Goal: Answer question/provide support: Answer question/provide support

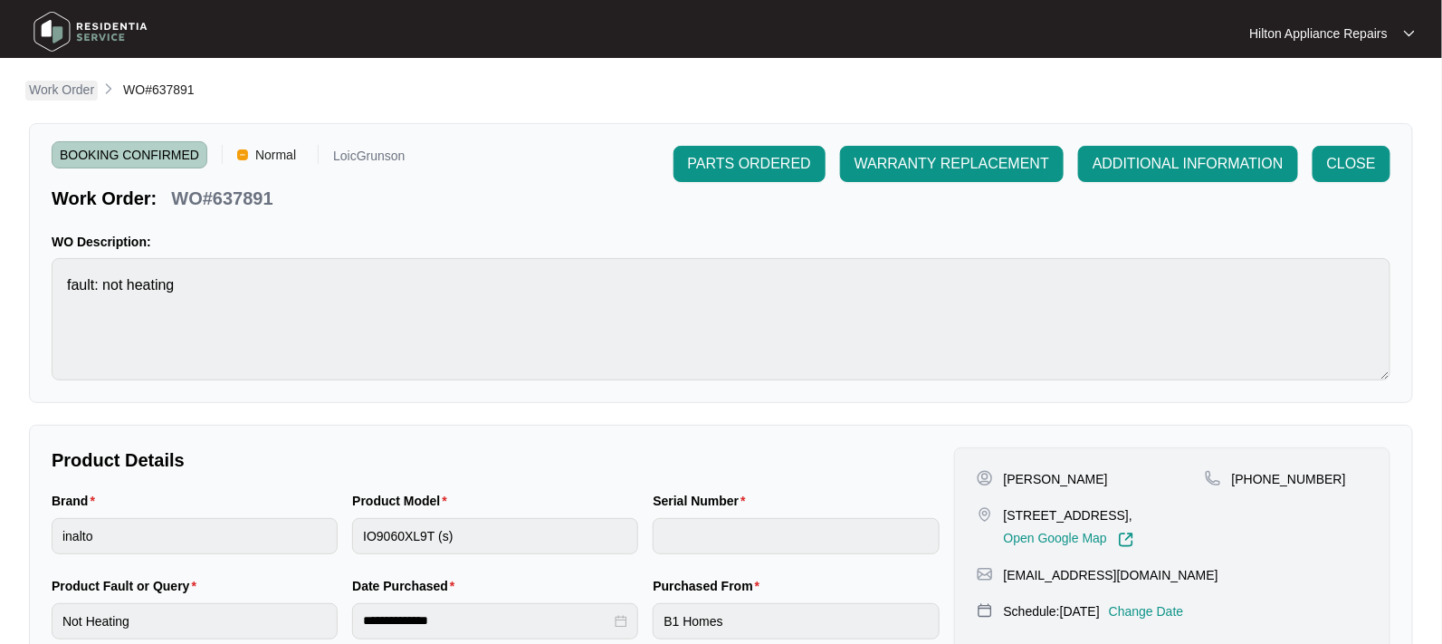
click at [49, 92] on p "Work Order" at bounding box center [61, 90] width 65 height 18
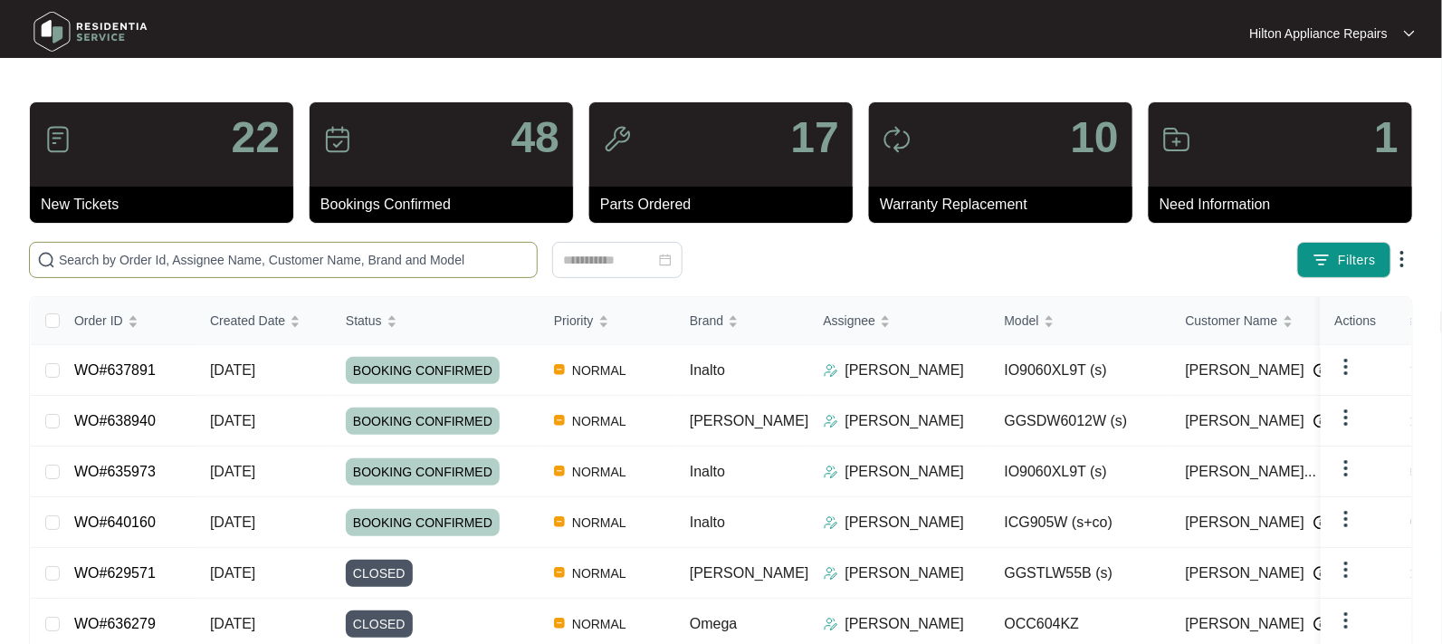
click at [87, 258] on input "text" at bounding box center [294, 260] width 471 height 20
paste input "WO#638184"
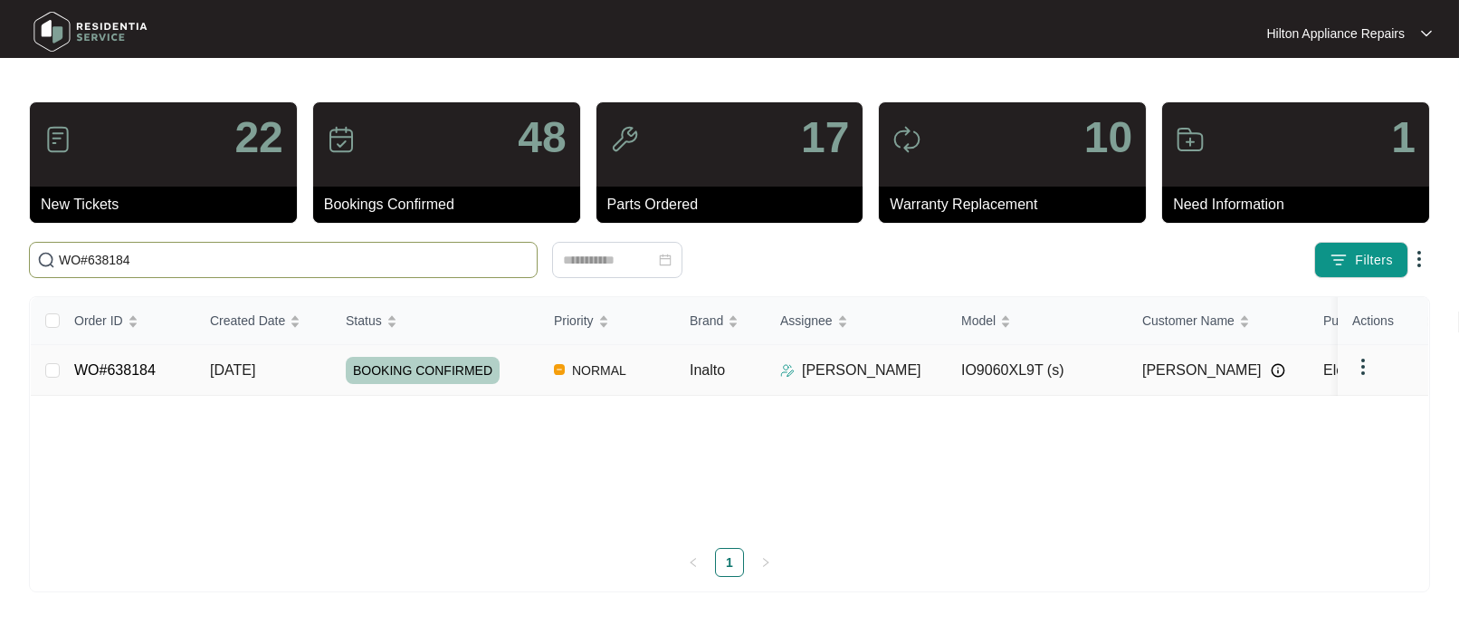
type input "WO#638184"
click at [241, 371] on span "[DATE]" at bounding box center [232, 369] width 45 height 15
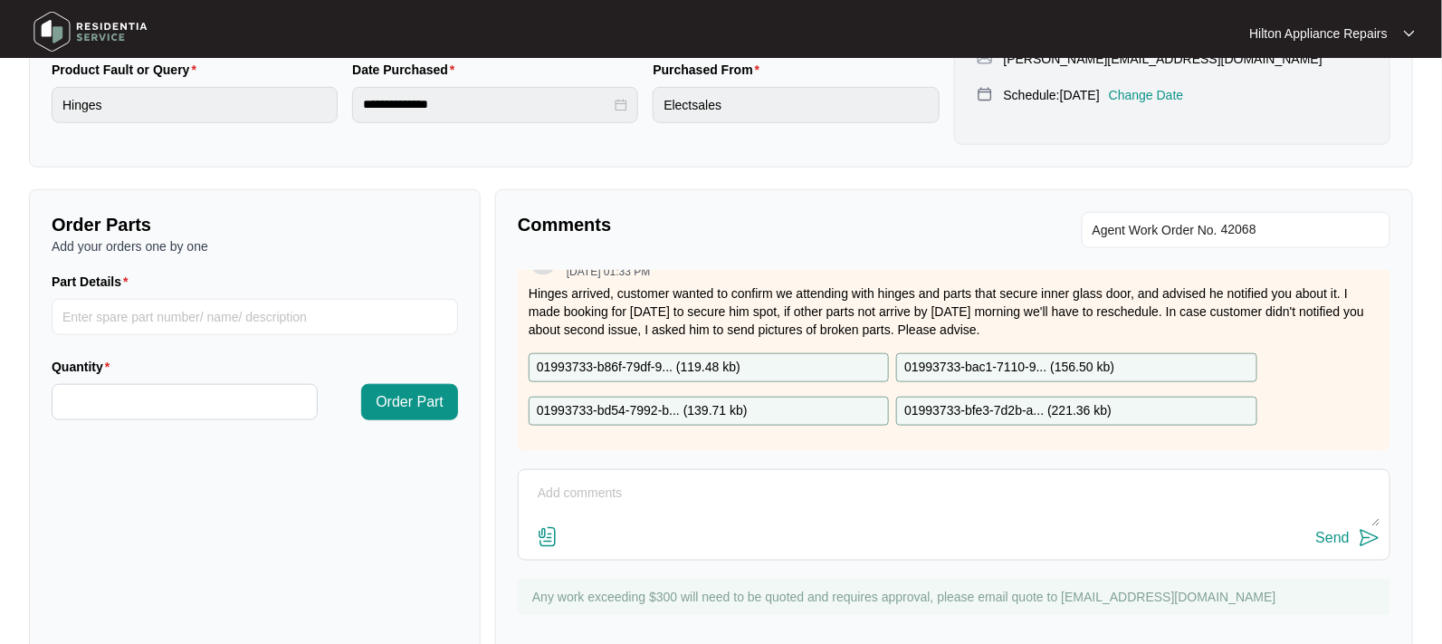
scroll to position [555, 0]
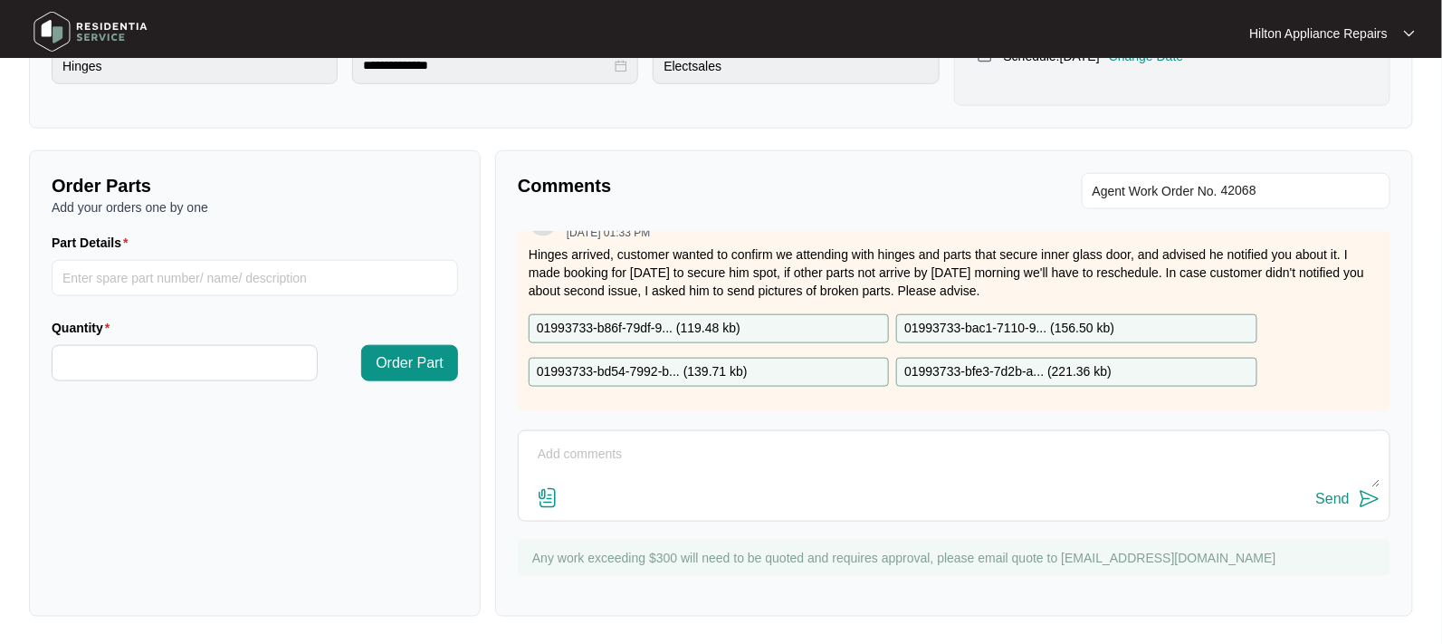
click at [569, 450] on textarea at bounding box center [954, 463] width 853 height 47
click at [914, 446] on textarea "Customer following up, advised we didn't receive parts fog door" at bounding box center [954, 463] width 853 height 47
click at [859, 452] on textarea "Customer following up, advised we didn't receive parts fog door" at bounding box center [954, 463] width 853 height 47
click at [902, 451] on textarea "Customer following up, advised we didn't receive parts for door" at bounding box center [954, 463] width 853 height 47
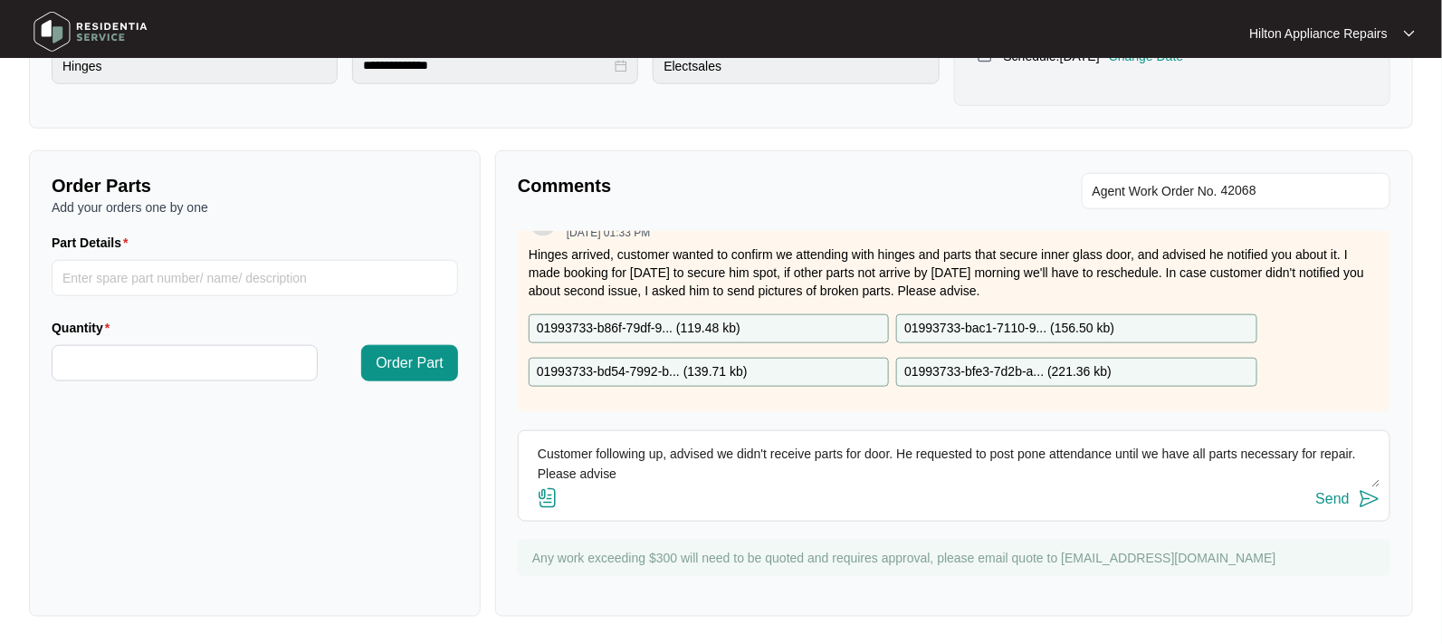
click at [595, 448] on textarea "Customer following up, advised we didn't receive parts for door. He requested t…" at bounding box center [954, 463] width 853 height 47
click at [663, 474] on textarea "Customer was following up, advised we didn't receive parts for door. He request…" at bounding box center [954, 463] width 853 height 47
drag, startPoint x: 894, startPoint y: 481, endPoint x: 400, endPoint y: 437, distance: 496.2
click at [400, 437] on div "Order Parts Add your orders one by one Part Details Quantity Order Part Comment…" at bounding box center [721, 383] width 1399 height 466
type textarea "Customer was following up, advised we didn't receive parts for door. He request…"
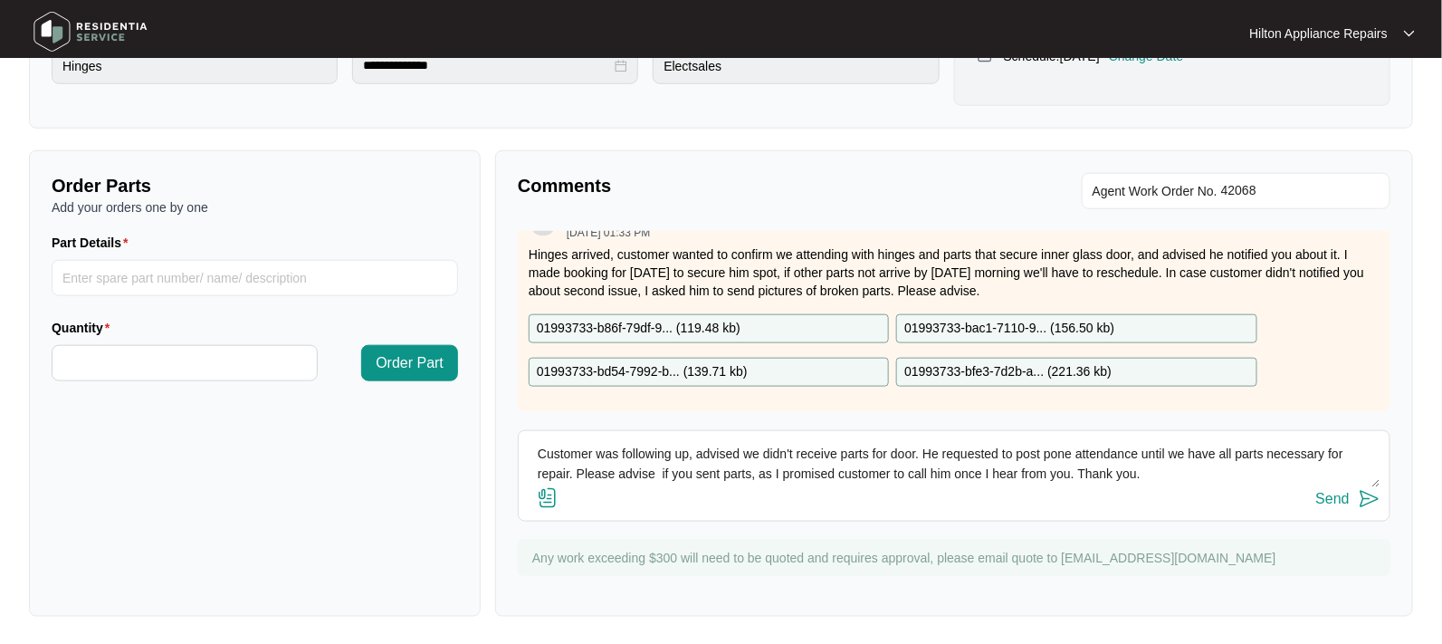
click at [1327, 499] on div "Send" at bounding box center [1332, 499] width 33 height 16
